Goal: Download file/media

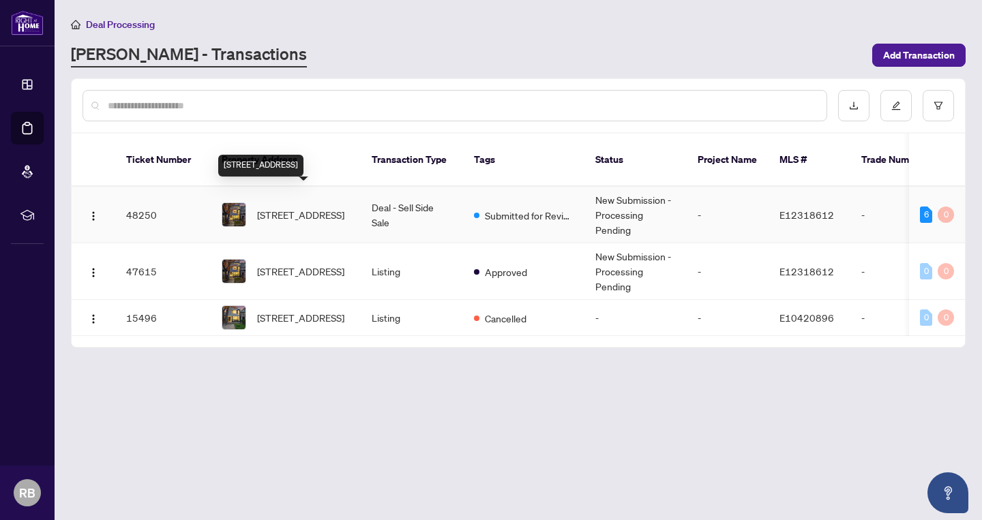
click at [315, 207] on span "[STREET_ADDRESS]" at bounding box center [300, 214] width 87 height 15
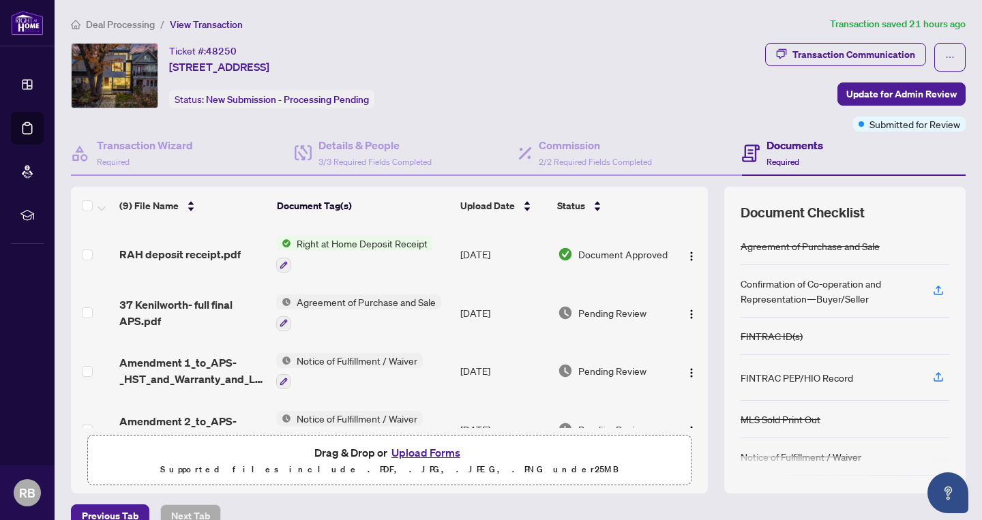
click at [196, 264] on td "RAH deposit receipt.pdf" at bounding box center [192, 254] width 157 height 59
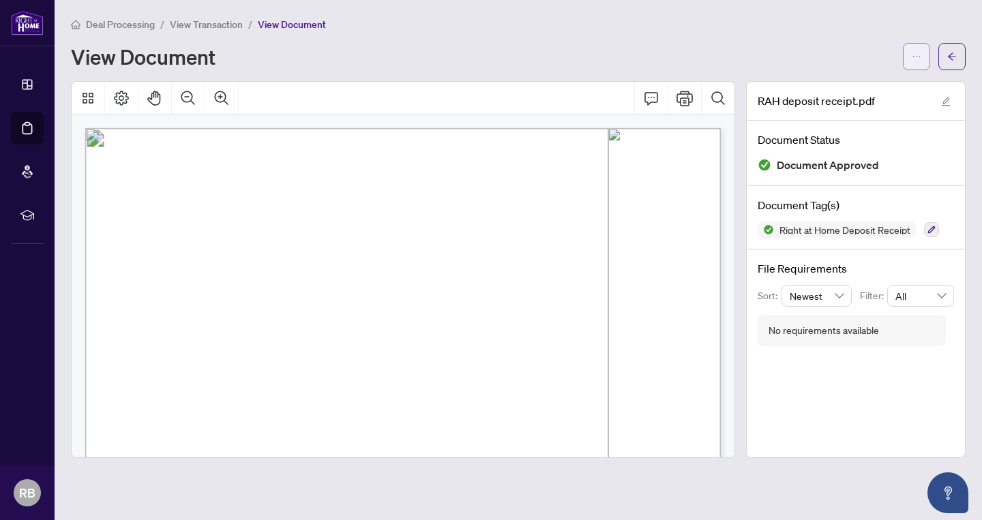
click at [918, 61] on span "button" at bounding box center [916, 57] width 10 height 22
click at [844, 89] on span "Download" at bounding box center [867, 85] width 104 height 15
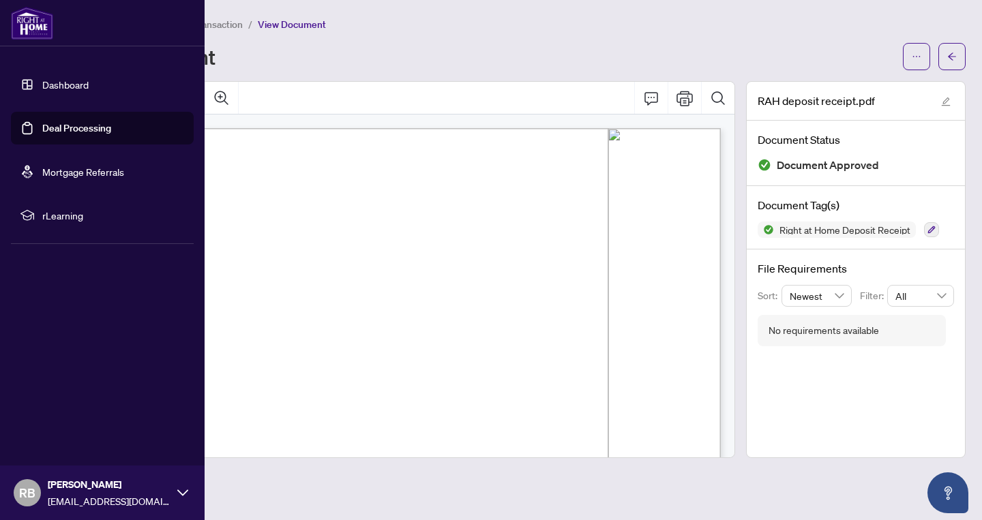
click at [89, 123] on link "Deal Processing" at bounding box center [76, 128] width 69 height 12
